Goal: Find specific page/section: Find specific page/section

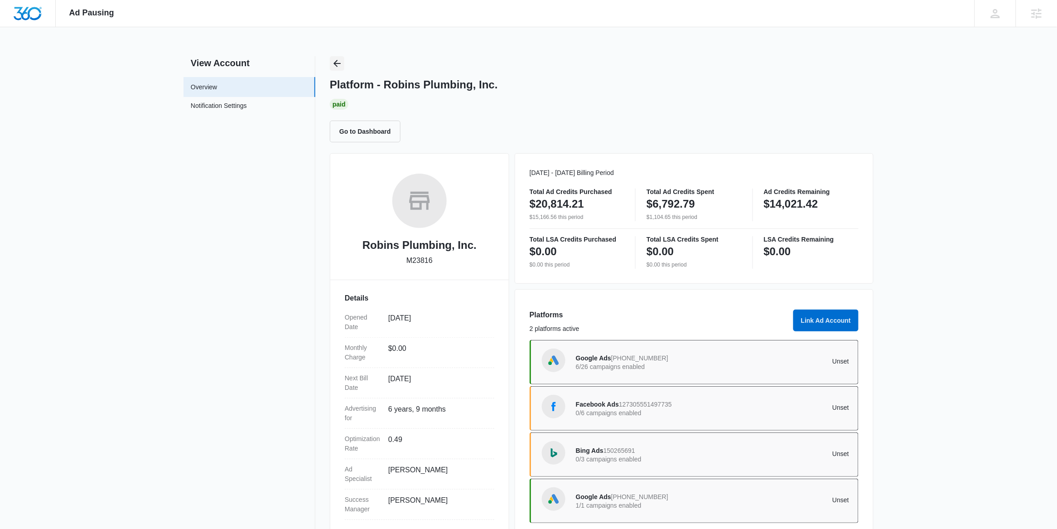
click at [337, 62] on icon "Back" at bounding box center [337, 63] width 11 height 11
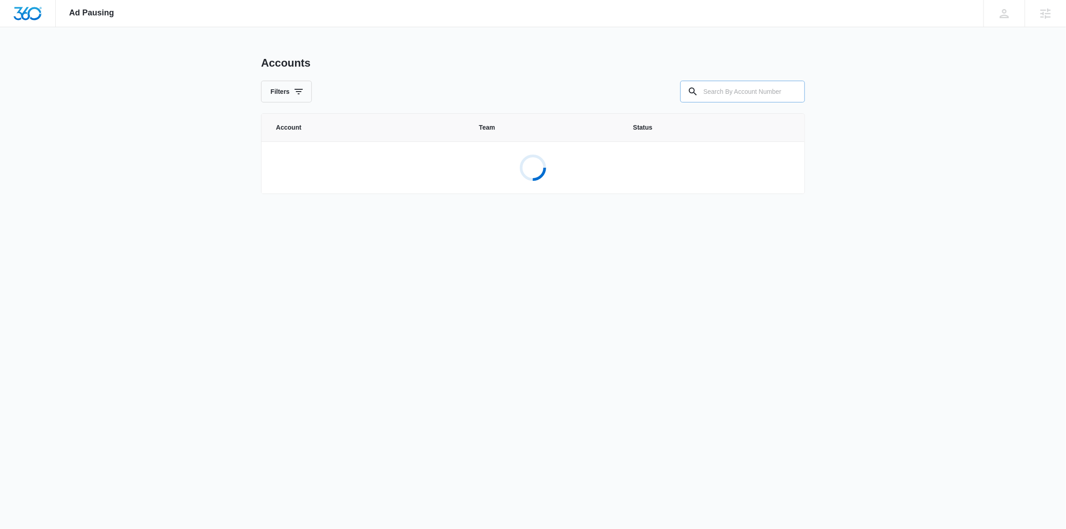
click at [736, 88] on input "text" at bounding box center [742, 92] width 125 height 22
paste input "M30708"
type input "M30708"
click at [348, 158] on p "New England Fences" at bounding box center [338, 158] width 63 height 9
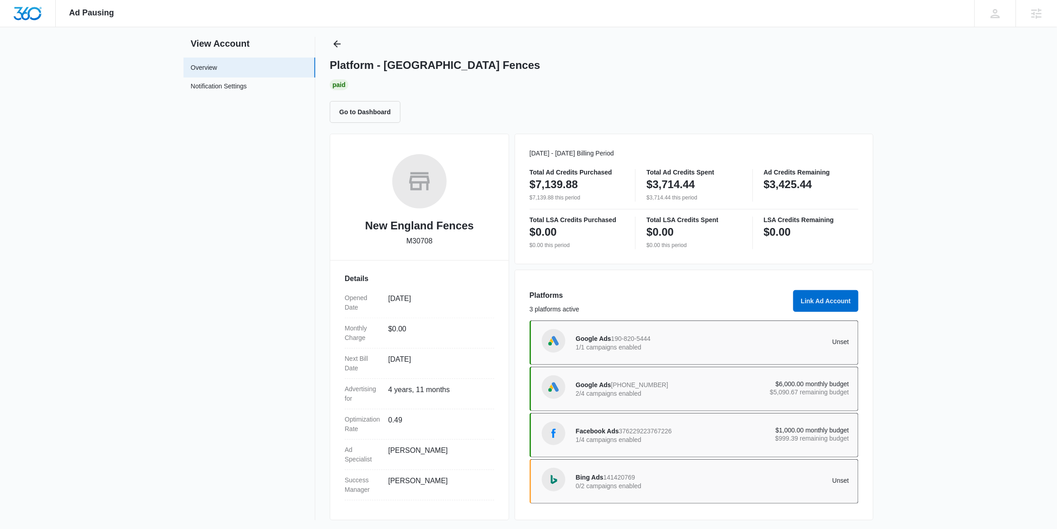
scroll to position [23, 0]
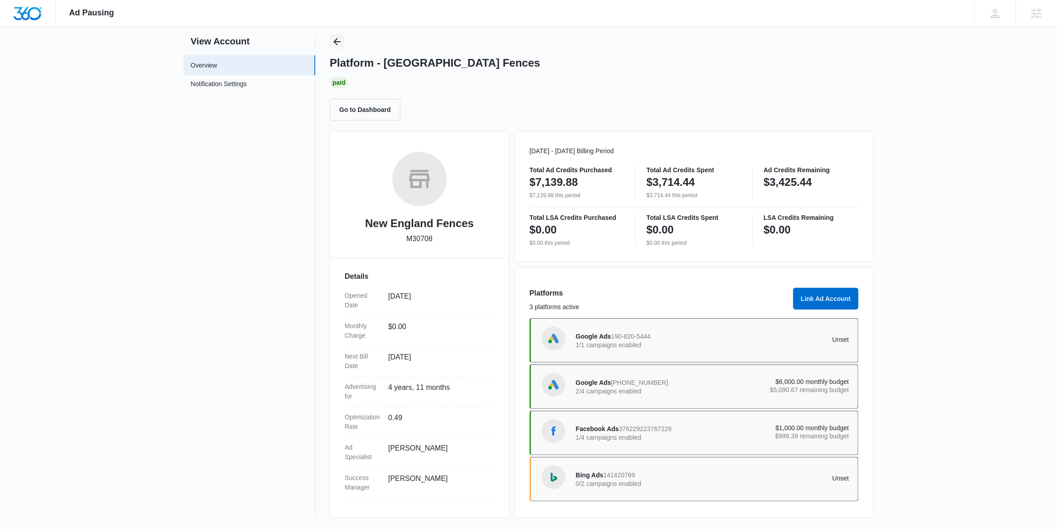
click at [342, 42] on icon "Back" at bounding box center [337, 41] width 11 height 11
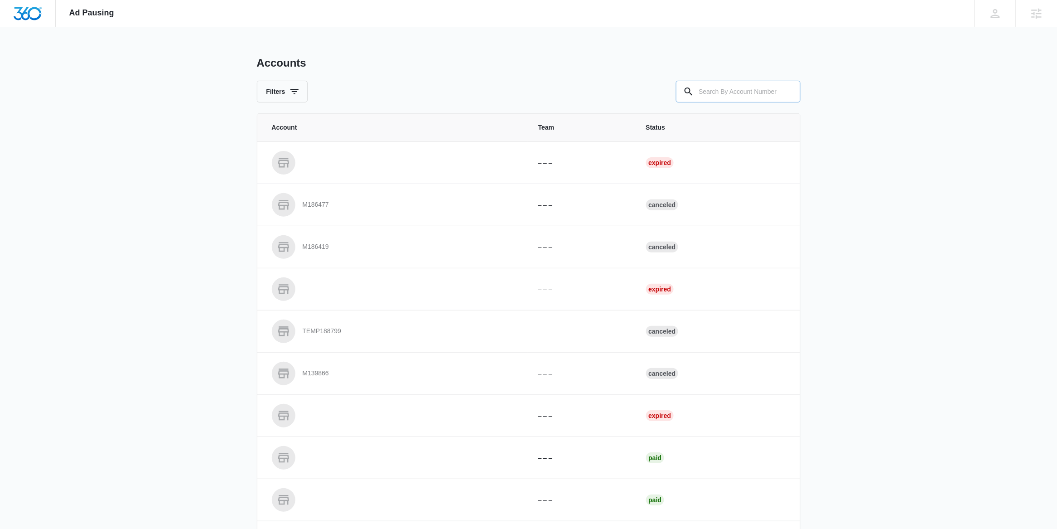
click at [723, 96] on input "text" at bounding box center [738, 92] width 125 height 22
paste input "M29035"
type input "M29035"
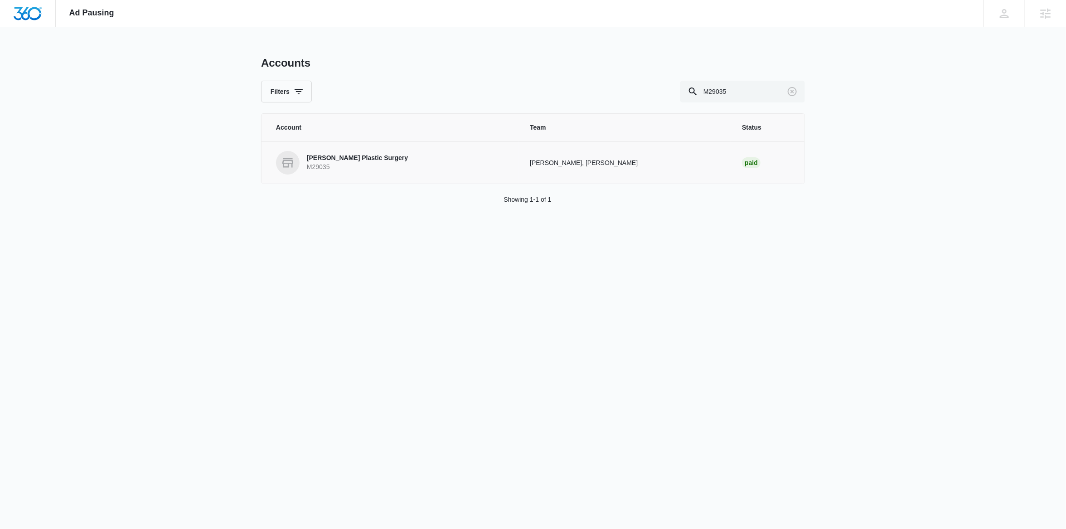
click at [337, 174] on link "Webb Plastic Surgery M29035" at bounding box center [392, 163] width 232 height 24
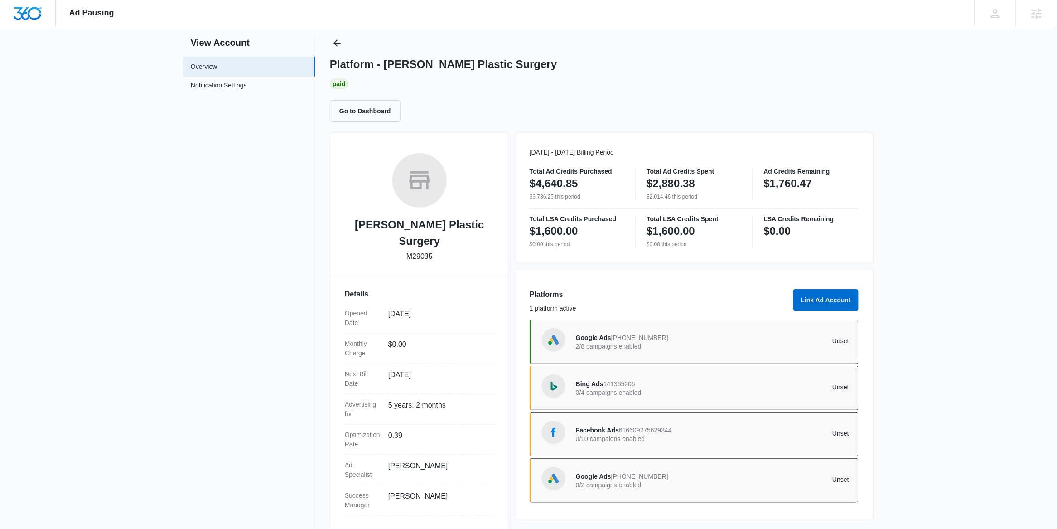
scroll to position [23, 0]
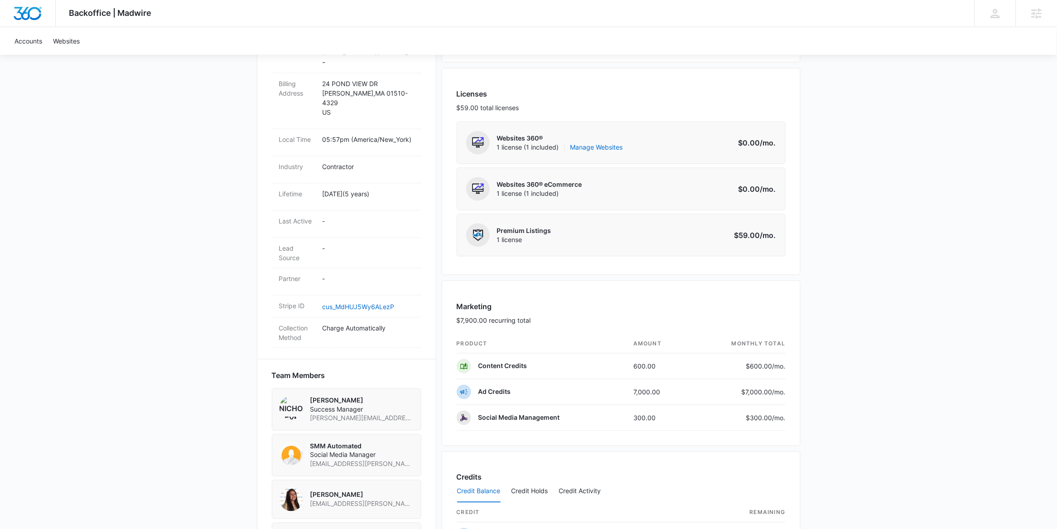
scroll to position [341, 0]
